Goal: Transaction & Acquisition: Obtain resource

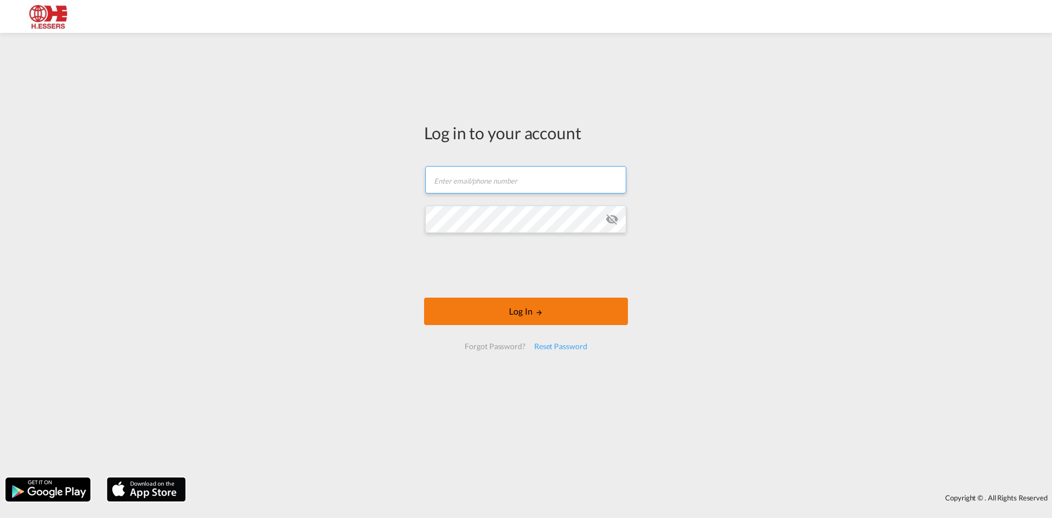
type input "[EMAIL_ADDRESS][DOMAIN_NAME]"
click at [587, 316] on button "Log In" at bounding box center [526, 311] width 204 height 27
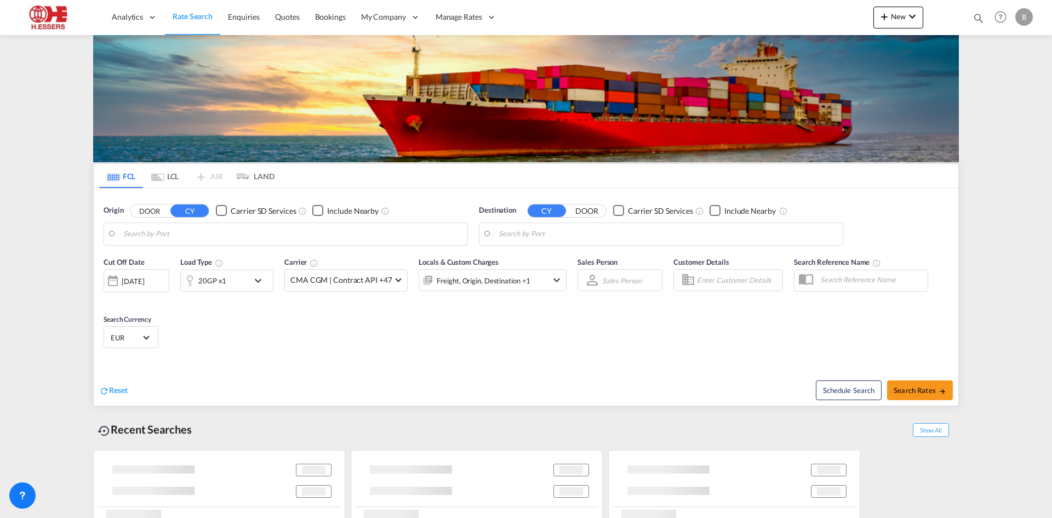
type input "[GEOGRAPHIC_DATA], BEANR"
type input "Aliaga, TRALI"
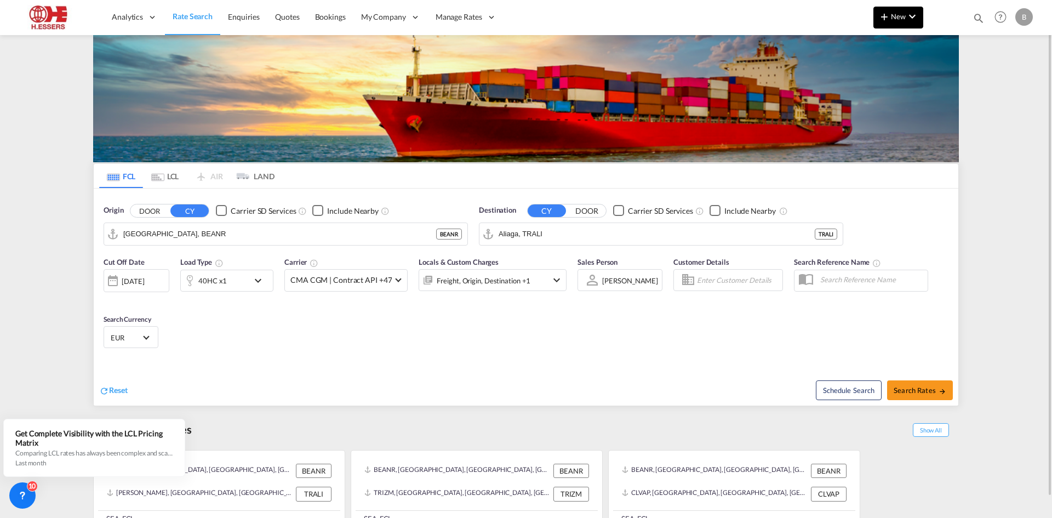
click at [895, 22] on button "New" at bounding box center [898, 18] width 50 height 22
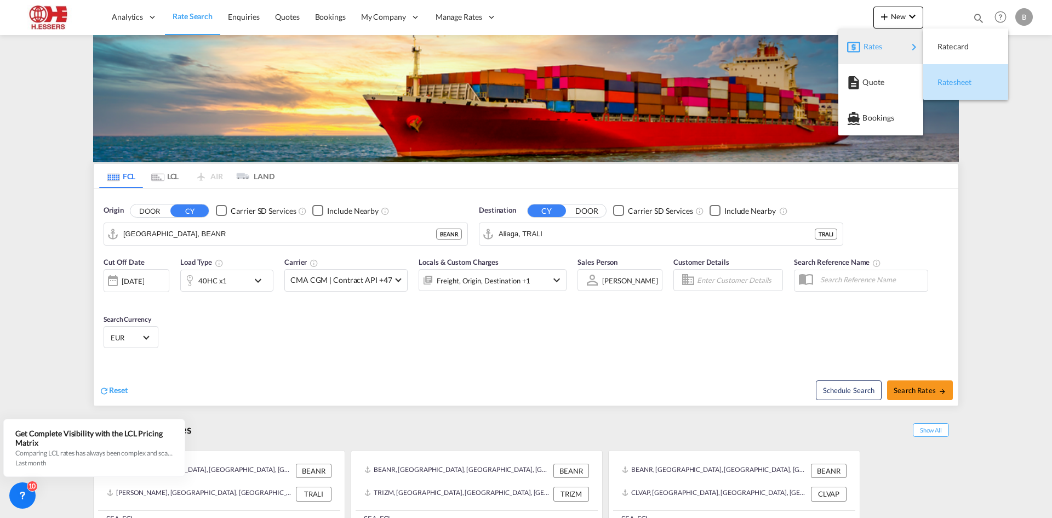
click at [948, 73] on span "Ratesheet" at bounding box center [943, 82] width 12 height 22
